Goal: Task Accomplishment & Management: Manage account settings

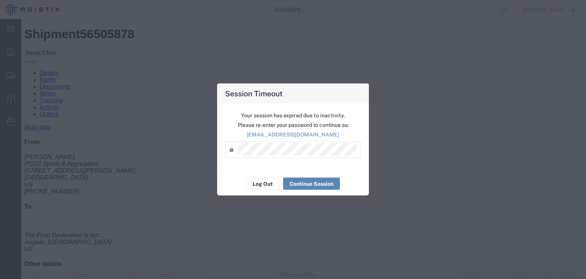
click at [290, 181] on button "Continue Session" at bounding box center [311, 183] width 57 height 12
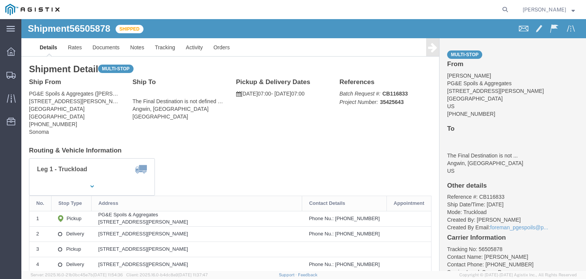
click icon
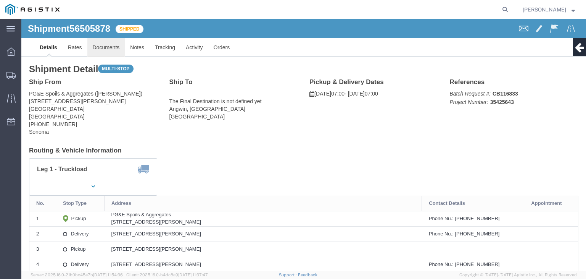
click link "Documents"
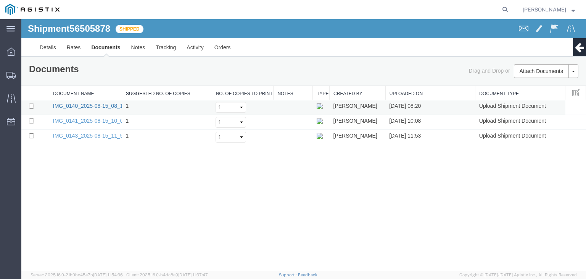
click at [117, 108] on link "IMG_0140_2025-08-15_08_19_54.jpeg" at bounding box center [99, 106] width 93 height 6
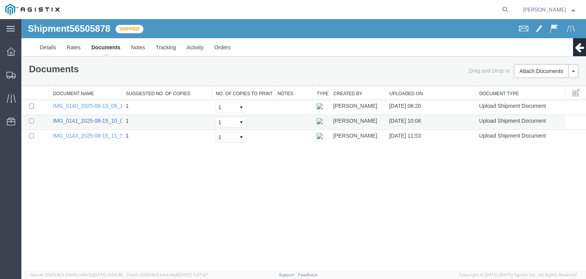
click at [107, 120] on link "IMG_0141_2025-08-15_10_08_03.jpeg" at bounding box center [99, 121] width 93 height 6
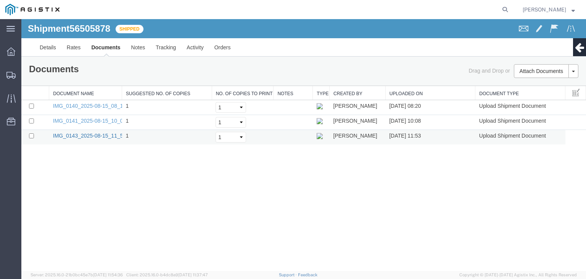
click at [95, 134] on link "IMG_0143_2025-08-15_11_52_22.jpeg" at bounding box center [99, 135] width 93 height 6
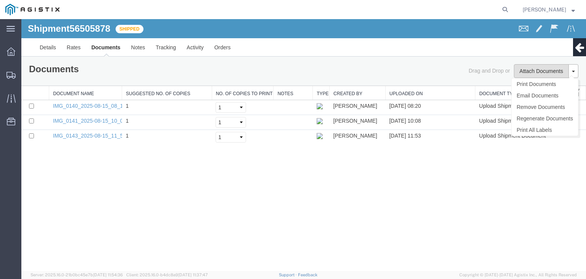
click at [538, 69] on button "Attach Documents" at bounding box center [541, 71] width 55 height 14
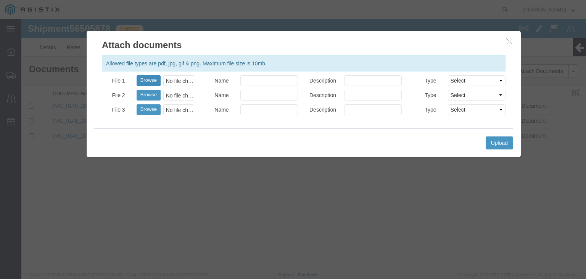
click at [148, 81] on button "Browse" at bounding box center [149, 80] width 24 height 11
type input "C:\fakepath\IMG_0144.jpg"
click at [472, 82] on select "Select AWB Label Bill of Lading/Air Waybill Certificate of Origin (English) Cla…" at bounding box center [477, 80] width 58 height 11
click at [147, 95] on button "Browse" at bounding box center [149, 95] width 24 height 11
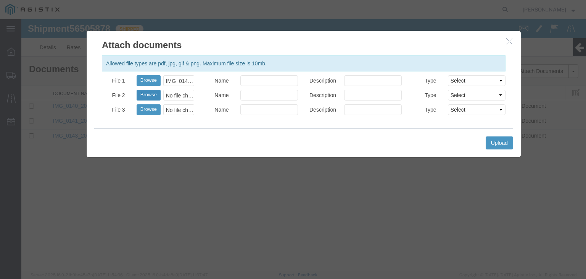
type input "C:\fakepath\IMG_0144.jpg"
click at [482, 94] on select "Select AWB Label Bill of Lading/Air Waybill Certificate of Origin (English) Cla…" at bounding box center [477, 95] width 58 height 11
click at [497, 141] on button "Upload" at bounding box center [499, 142] width 27 height 13
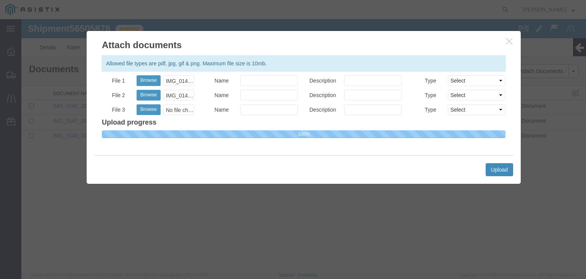
select select
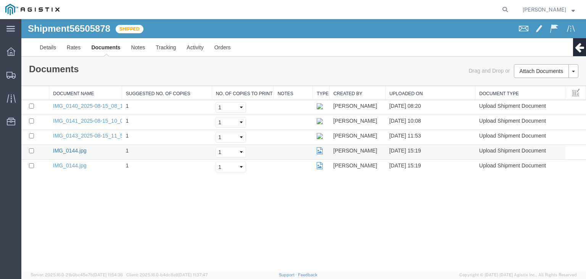
click at [76, 151] on link "IMG_0144.jpg" at bounding box center [70, 150] width 34 height 6
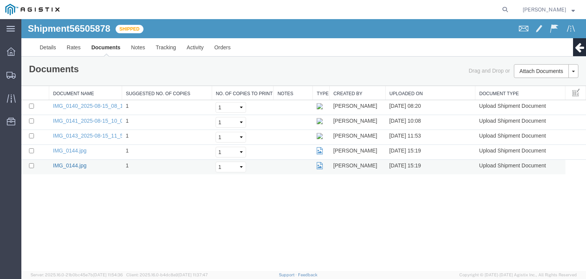
click at [77, 164] on link "IMG_0144.jpg" at bounding box center [70, 165] width 34 height 6
click at [30, 165] on input "checkbox" at bounding box center [31, 165] width 5 height 5
checkbox input "true"
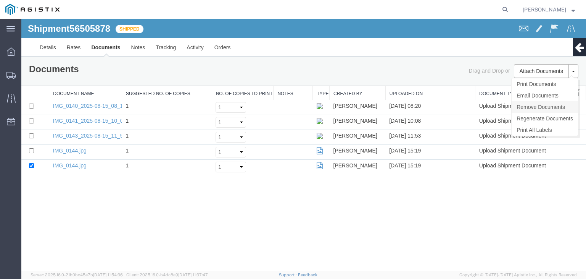
click at [554, 106] on link "Remove Documents" at bounding box center [545, 106] width 66 height 11
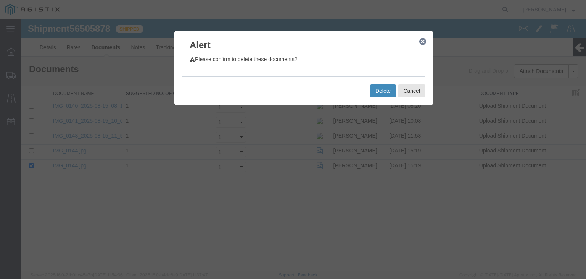
click at [387, 91] on button "Delete" at bounding box center [383, 90] width 26 height 13
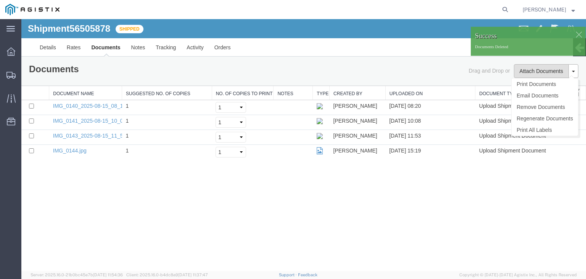
click at [536, 71] on button "Attach Documents" at bounding box center [541, 71] width 55 height 14
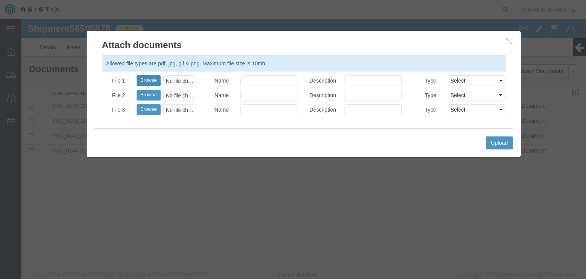
click at [156, 80] on button "Browse" at bounding box center [149, 80] width 24 height 11
type input "C:\fakepath\IMG_0145.jpg"
click at [458, 83] on select "Select AWB Label Bill of Lading/Air Waybill Certificate of Origin (English) Cla…" at bounding box center [477, 80] width 58 height 11
click at [495, 141] on button "Upload" at bounding box center [499, 142] width 27 height 13
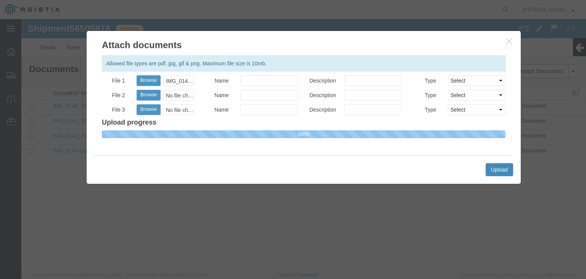
select select
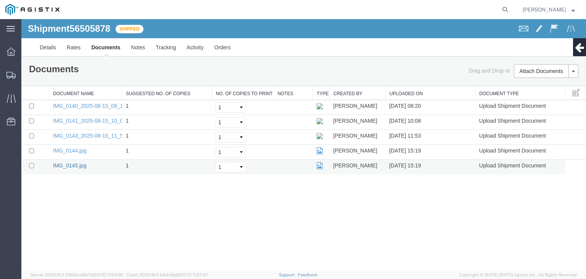
click at [78, 162] on link "IMG_0145.jpg" at bounding box center [70, 165] width 34 height 6
drag, startPoint x: 161, startPoint y: 29, endPoint x: 161, endPoint y: 41, distance: 11.4
click at [161, 31] on div "Shipment 56505878 5 of 5 Shipped" at bounding box center [163, 31] width 282 height 15
click at [163, 49] on link "Tracking" at bounding box center [165, 47] width 31 height 18
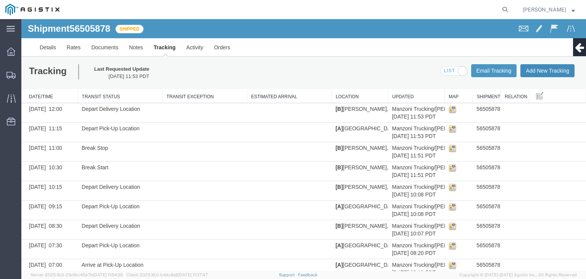
click at [534, 68] on button "Add New Tracking" at bounding box center [547, 70] width 54 height 13
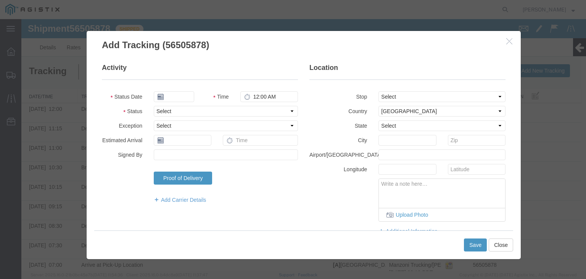
type input "[DATE]"
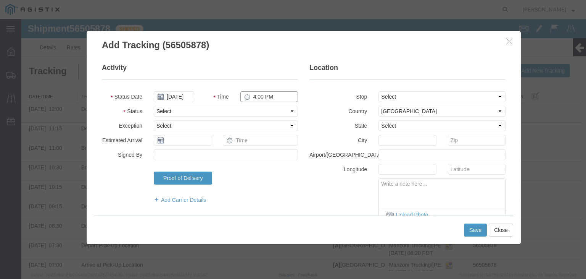
click at [252, 95] on input "4:00 PM" at bounding box center [269, 96] width 58 height 11
type input "1:00 PM"
click at [278, 113] on select "Select Arrival Notice Available Arrival Notice Imported Arrive at Delivery Loca…" at bounding box center [226, 111] width 144 height 11
select select "DPTPULOC"
click at [154, 106] on select "Select Arrival Notice Available Arrival Notice Imported Arrive at Delivery Loca…" at bounding box center [226, 111] width 144 height 11
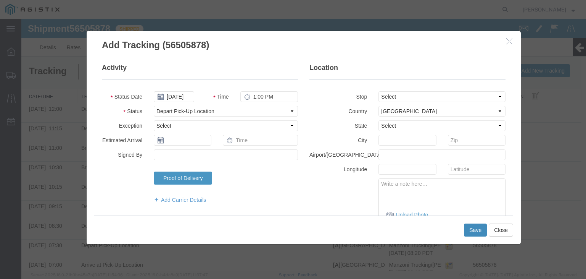
click at [469, 229] on button "Save" at bounding box center [475, 229] width 23 height 13
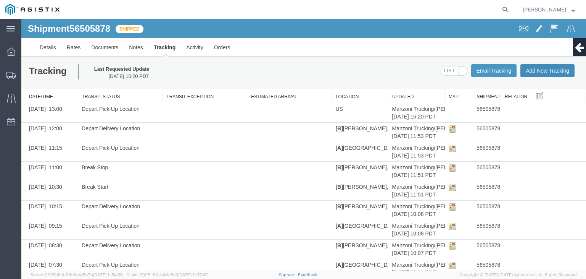
click at [530, 69] on button "Add New Tracking" at bounding box center [547, 70] width 54 height 13
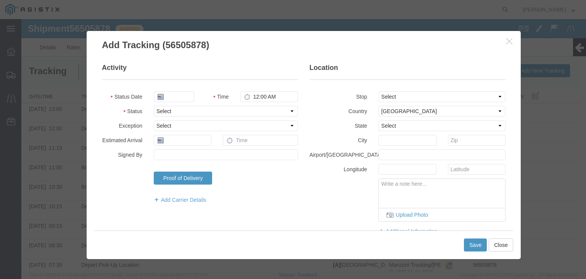
type input "[DATE]"
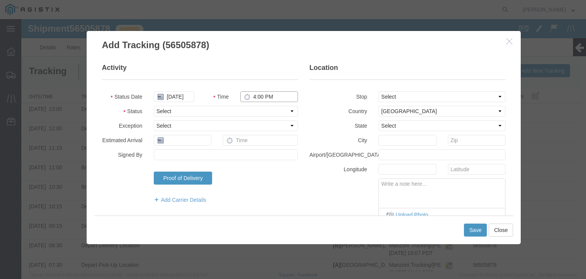
click at [251, 95] on input "4:00 PM" at bounding box center [269, 96] width 58 height 11
type input "3:00 PM"
click at [267, 109] on select "Select Arrival Notice Available Arrival Notice Imported Arrive at Delivery Loca…" at bounding box center [226, 111] width 144 height 11
select select "DPTDLVLOC"
click at [154, 106] on select "Select Arrival Notice Available Arrival Notice Imported Arrive at Delivery Loca…" at bounding box center [226, 111] width 144 height 11
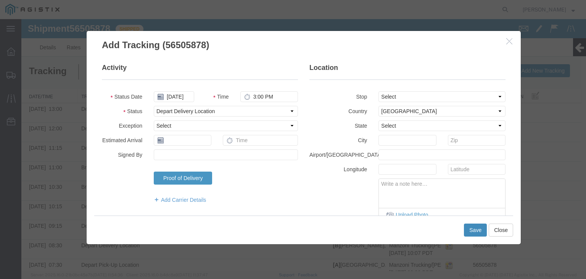
click at [473, 228] on button "Save" at bounding box center [475, 229] width 23 height 13
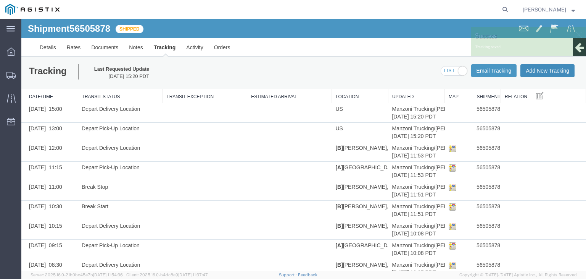
click at [537, 67] on button "Add New Tracking" at bounding box center [547, 70] width 54 height 13
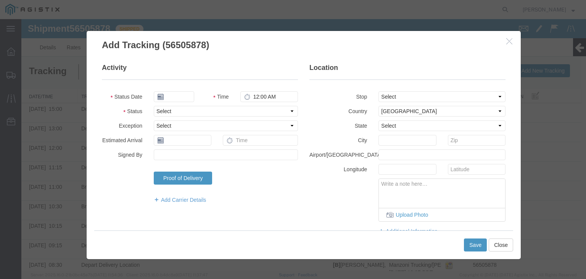
type input "[DATE]"
type input "4:00 PM"
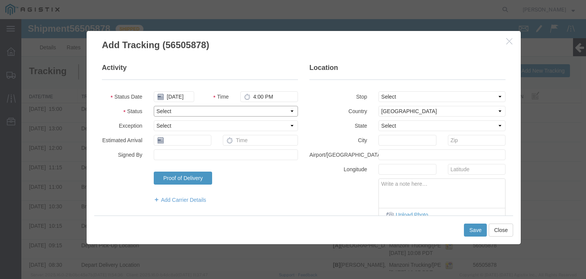
click at [247, 111] on select "Select Arrival Notice Available Arrival Notice Imported Arrive at Delivery Loca…" at bounding box center [226, 111] width 144 height 11
select select "DELIVRED"
click at [154, 106] on select "Select Arrival Notice Available Arrival Notice Imported Arrive at Delivery Loca…" at bounding box center [226, 111] width 144 height 11
click at [469, 230] on button "Save" at bounding box center [475, 229] width 23 height 13
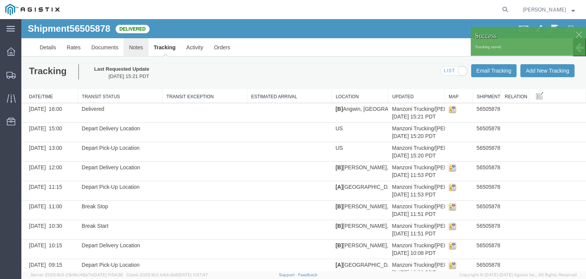
click at [131, 45] on link "Notes" at bounding box center [136, 47] width 25 height 18
